Goal: Complete application form

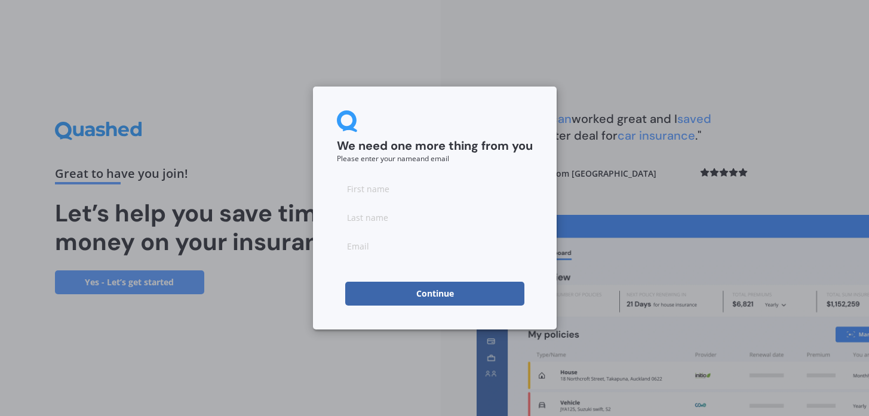
click at [362, 192] on input at bounding box center [435, 189] width 196 height 24
